Goal: Task Accomplishment & Management: Use online tool/utility

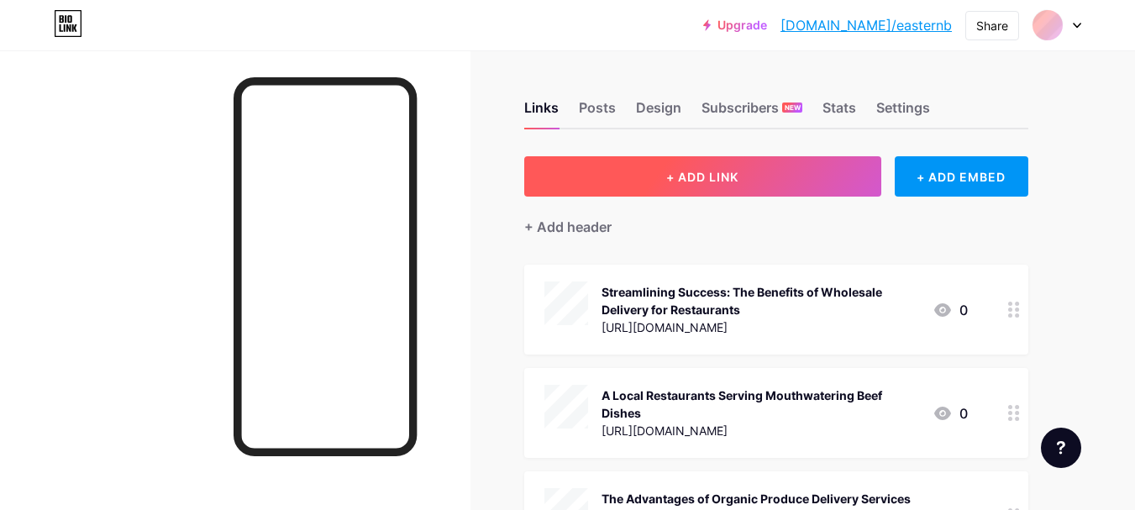
click at [717, 165] on button "+ ADD LINK" at bounding box center [702, 176] width 357 height 40
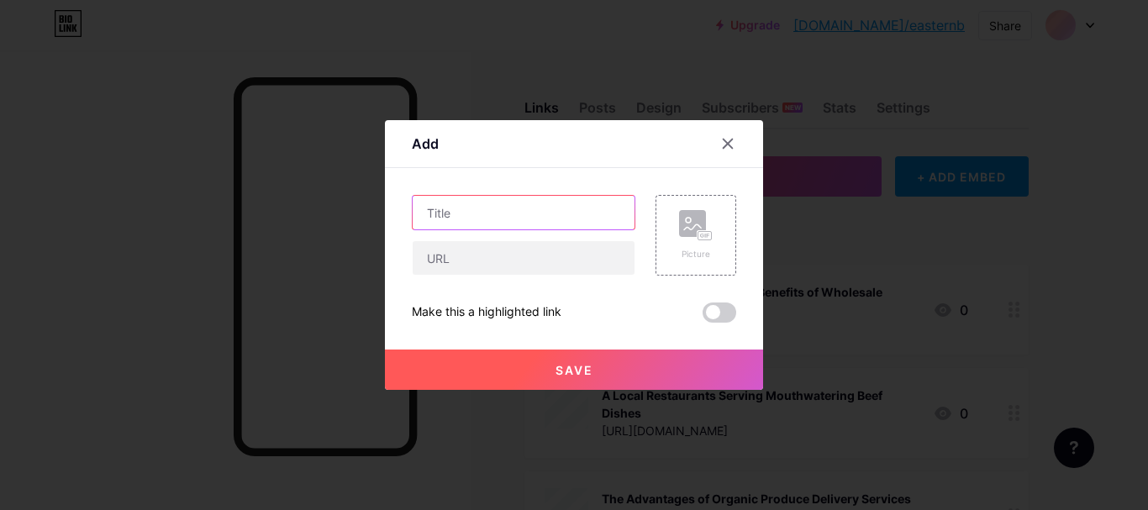
click at [484, 218] on input "text" at bounding box center [524, 213] width 222 height 34
click at [464, 215] on input "text" at bounding box center [524, 213] width 222 height 34
paste input "Restaurant-Grade Food Containers in [GEOGRAPHIC_DATA] – Wholesale Deals"
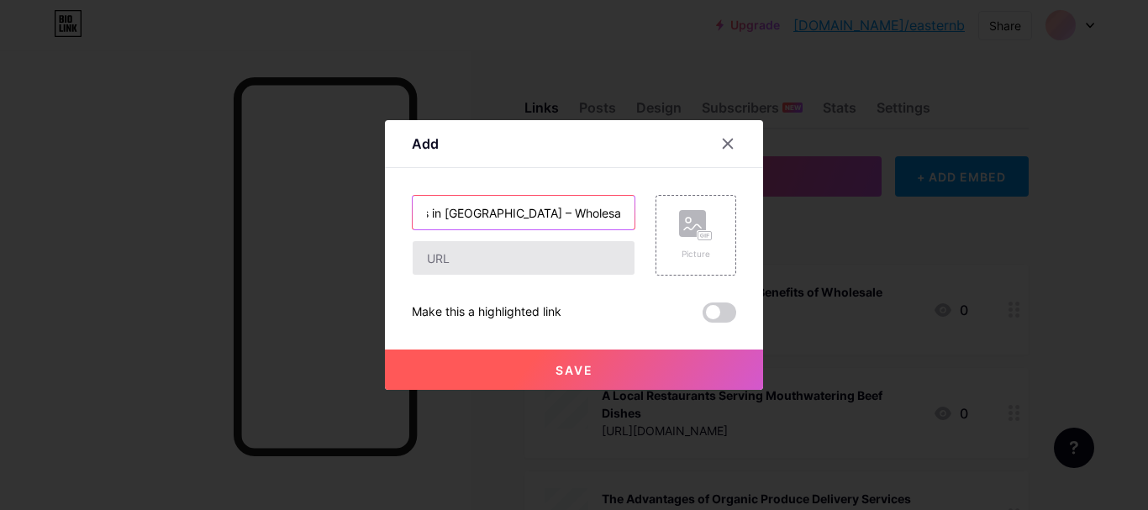
type input "Restaurant-Grade Food Containers in [GEOGRAPHIC_DATA] – Wholesale Deals"
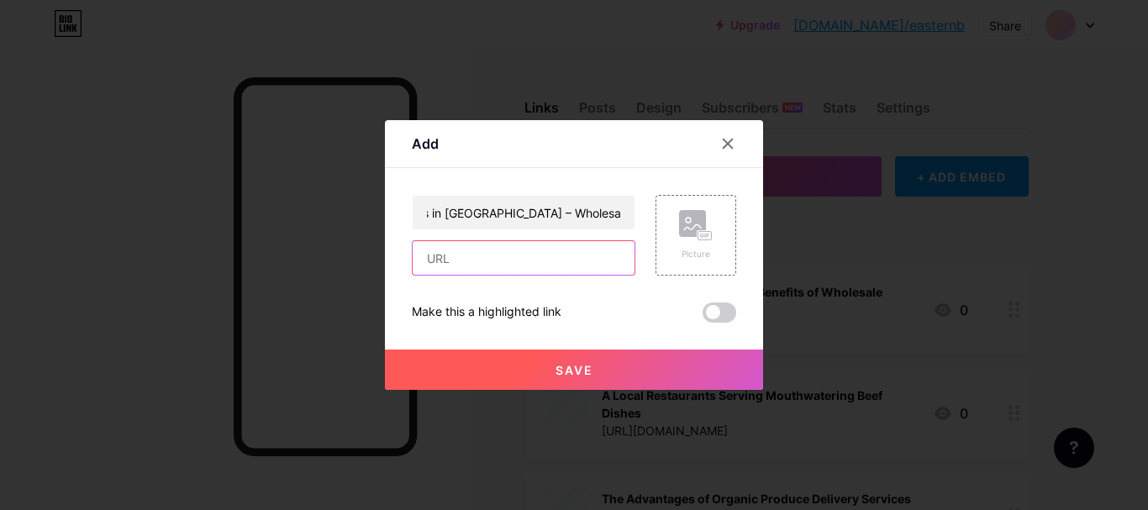
drag, startPoint x: 453, startPoint y: 267, endPoint x: 406, endPoint y: 191, distance: 89.8
click at [453, 267] on input "text" at bounding box center [524, 258] width 222 height 34
click at [445, 266] on input "text" at bounding box center [524, 258] width 222 height 34
paste input "[URL][DOMAIN_NAME]"
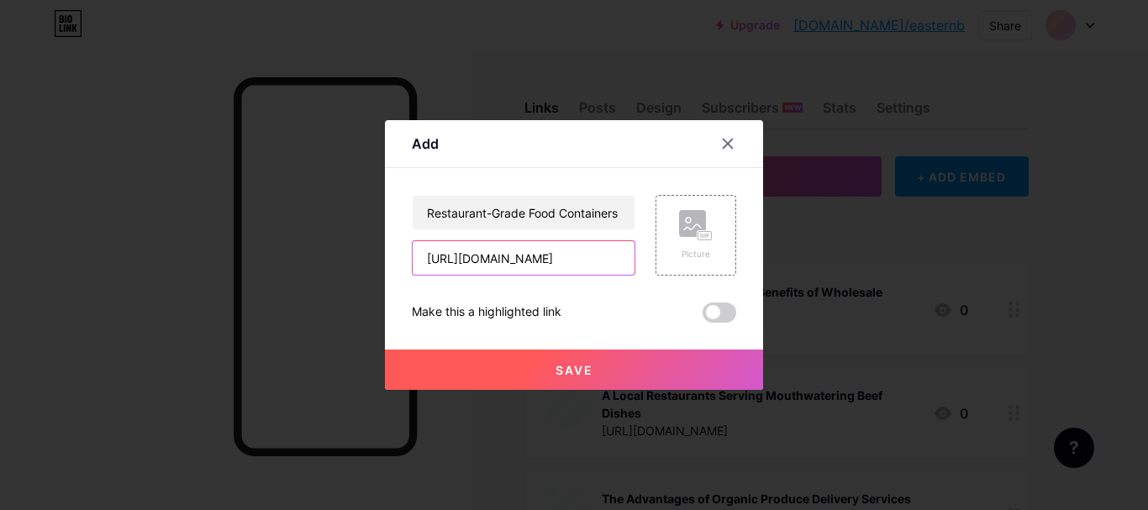
scroll to position [0, 212]
type input "[URL][DOMAIN_NAME]"
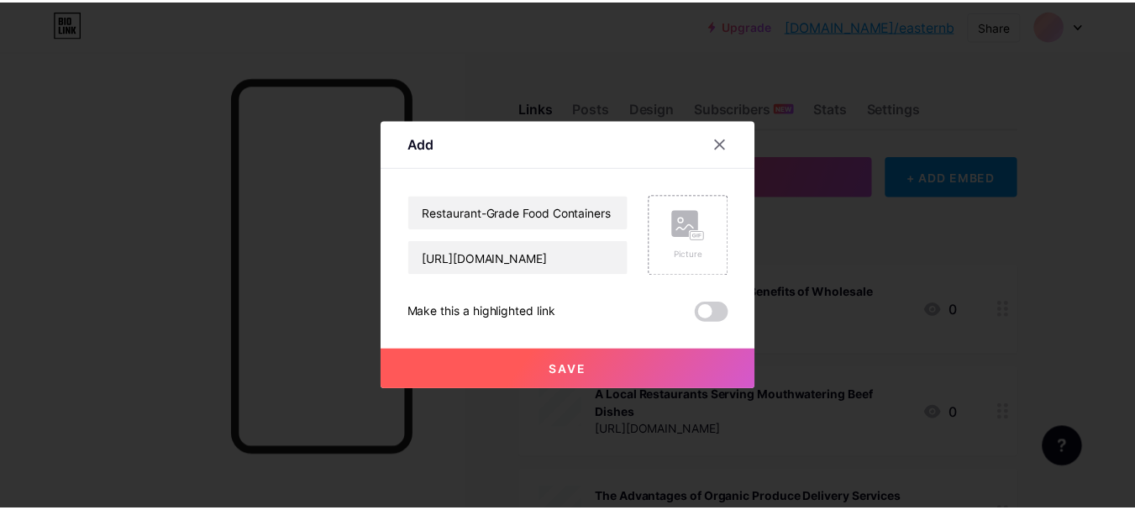
scroll to position [0, 0]
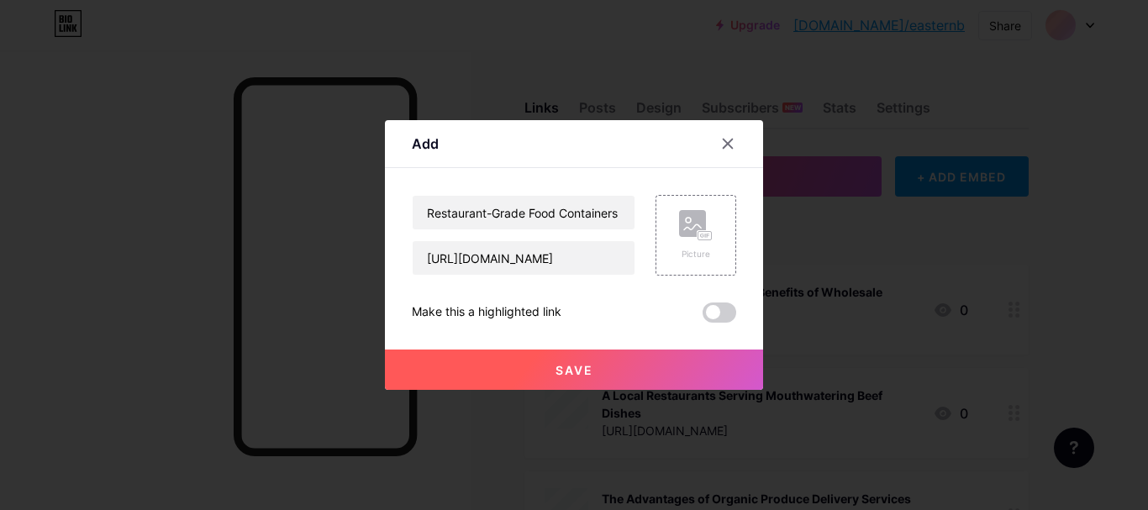
click at [472, 362] on button "Save" at bounding box center [574, 370] width 378 height 40
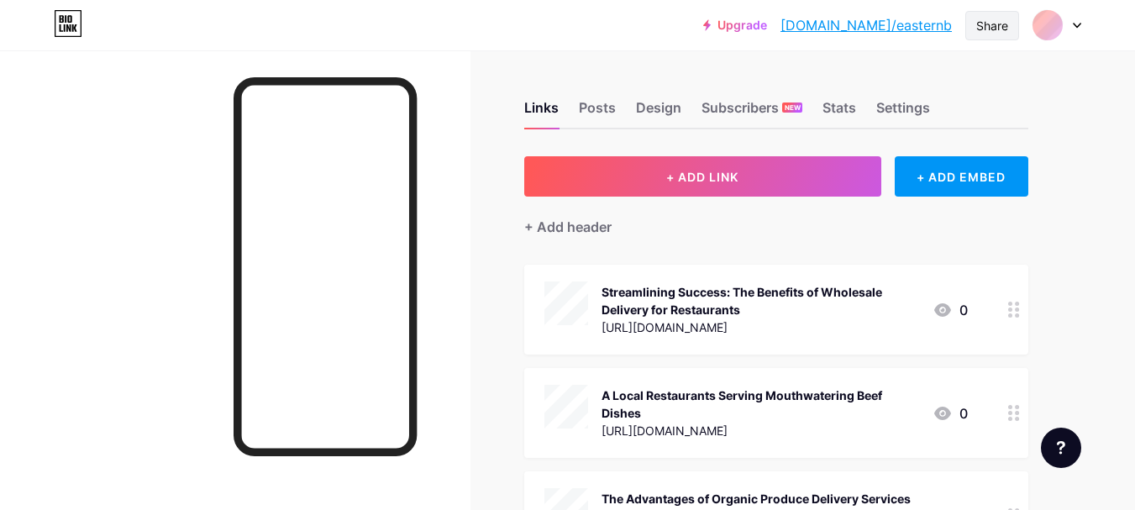
click at [988, 29] on div "Share" at bounding box center [992, 26] width 32 height 18
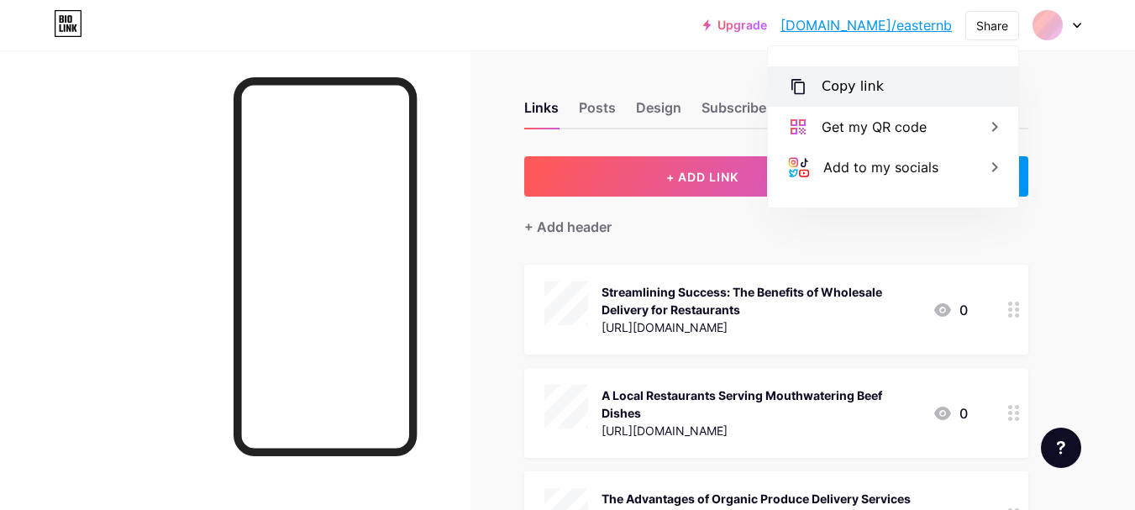
click at [850, 94] on div "Copy link" at bounding box center [853, 86] width 62 height 20
